Goal: Find specific fact: Find contact information

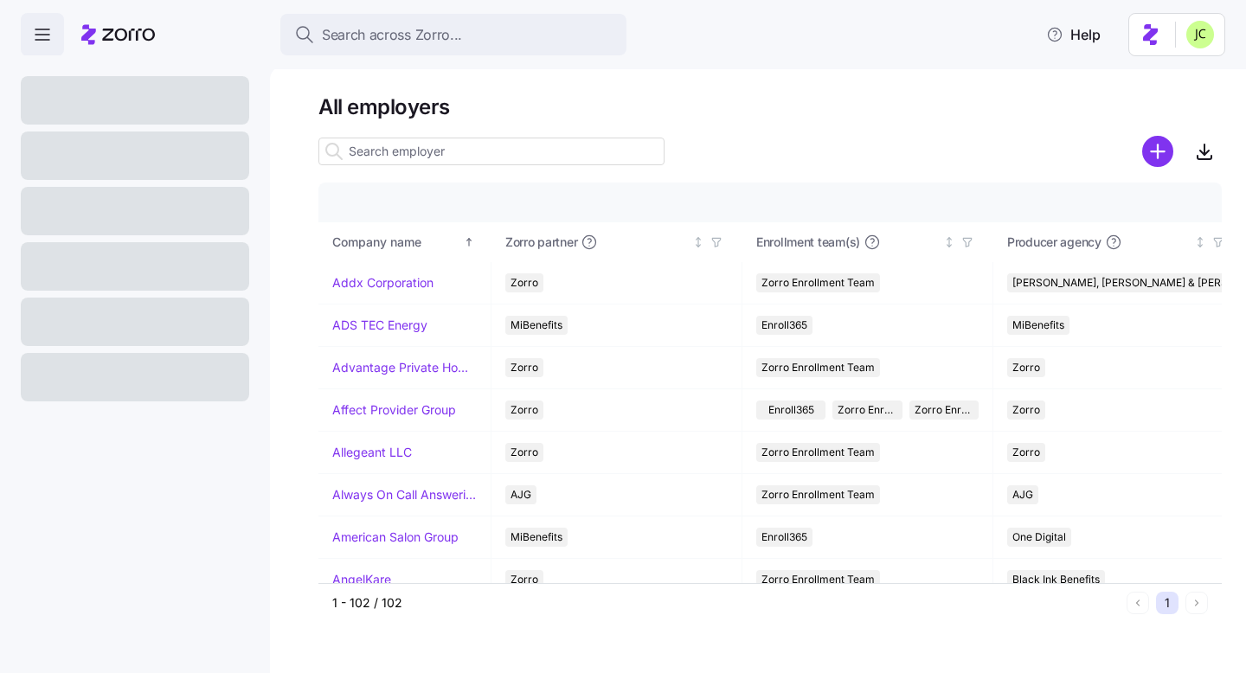
click at [446, 147] on input at bounding box center [491, 152] width 346 height 28
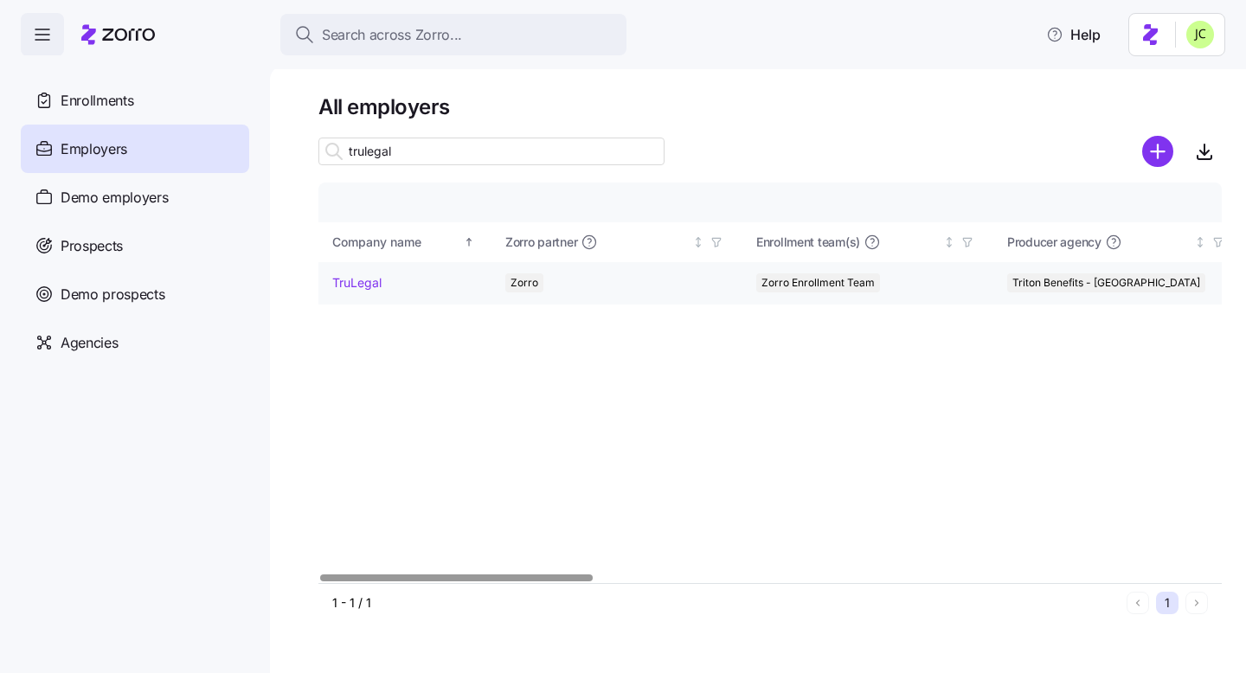
type input "trulegal"
click at [359, 290] on link "TruLegal" at bounding box center [356, 282] width 49 height 17
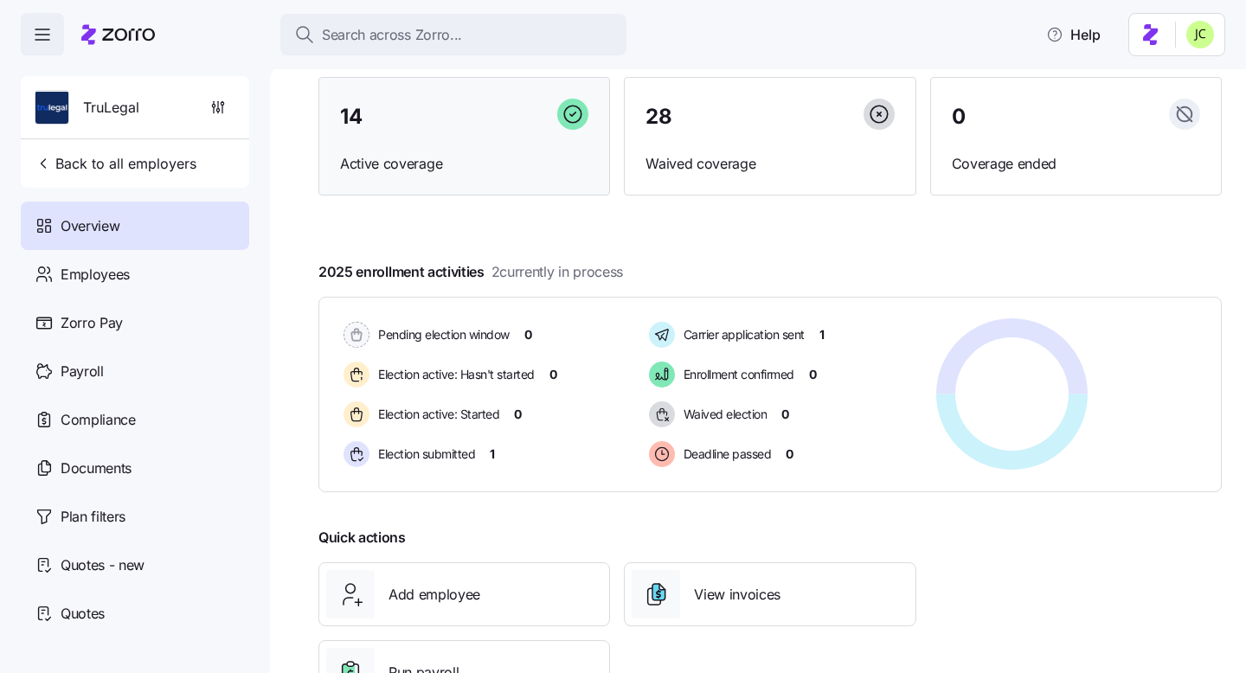
scroll to position [211, 0]
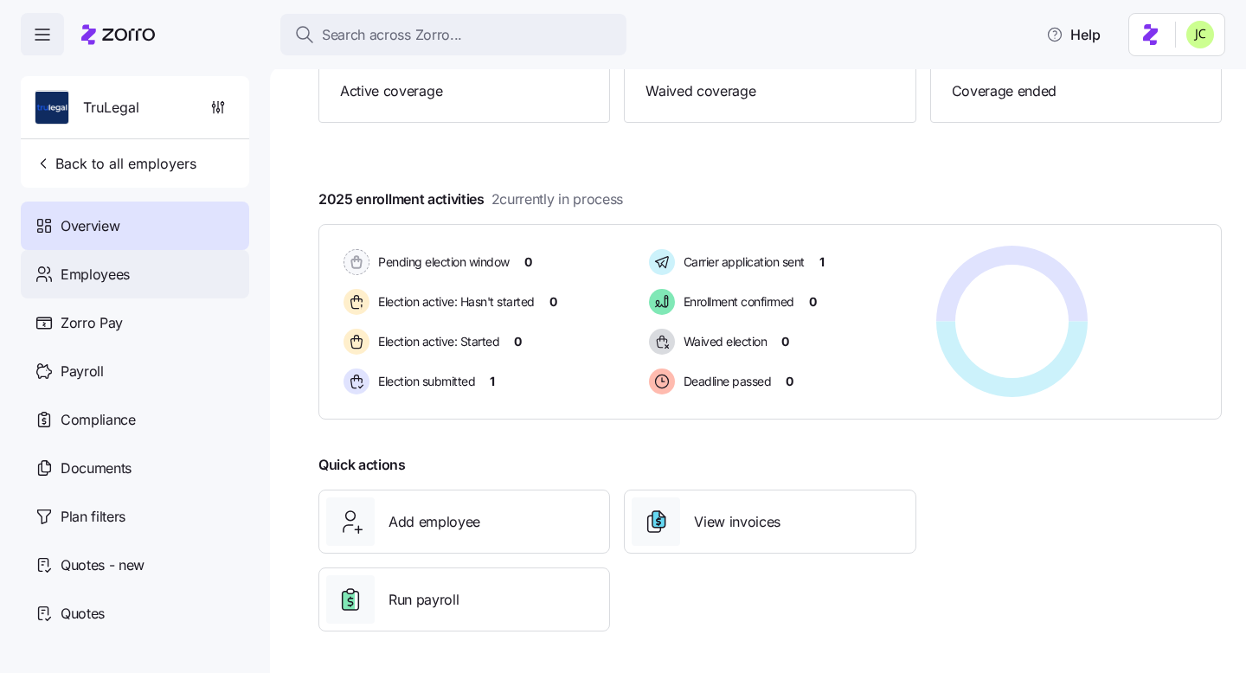
click at [136, 284] on div "Employees" at bounding box center [135, 274] width 228 height 48
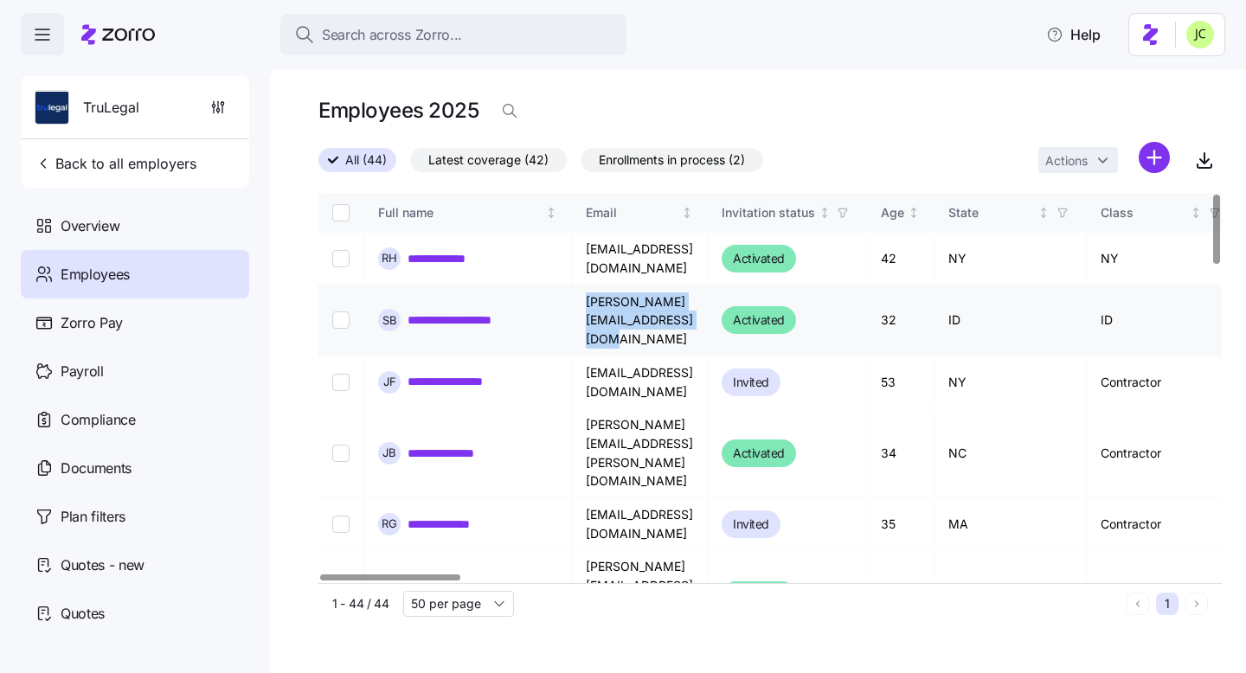
drag, startPoint x: 801, startPoint y: 307, endPoint x: 587, endPoint y: 305, distance: 214.6
click at [587, 305] on td "[PERSON_NAME][EMAIL_ADDRESS][DOMAIN_NAME]" at bounding box center [640, 321] width 136 height 71
copy td "[PERSON_NAME][EMAIL_ADDRESS][DOMAIN_NAME]"
